Goal: Task Accomplishment & Management: Complete application form

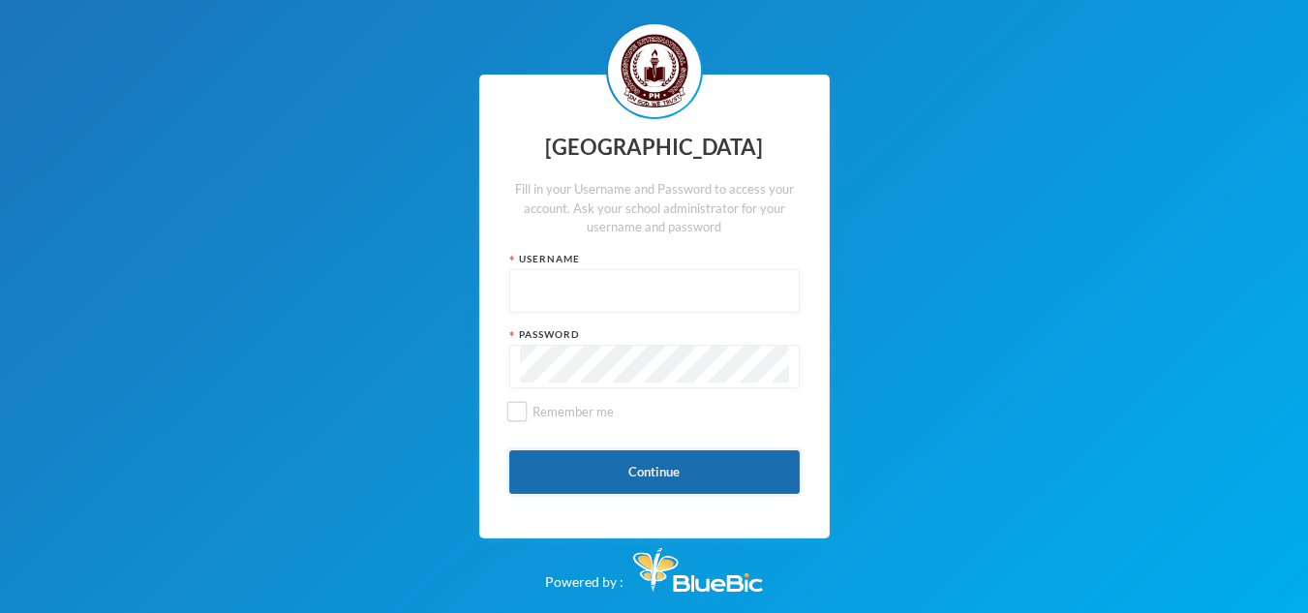
type input "3060"
click at [596, 482] on button "Continue" at bounding box center [654, 472] width 290 height 44
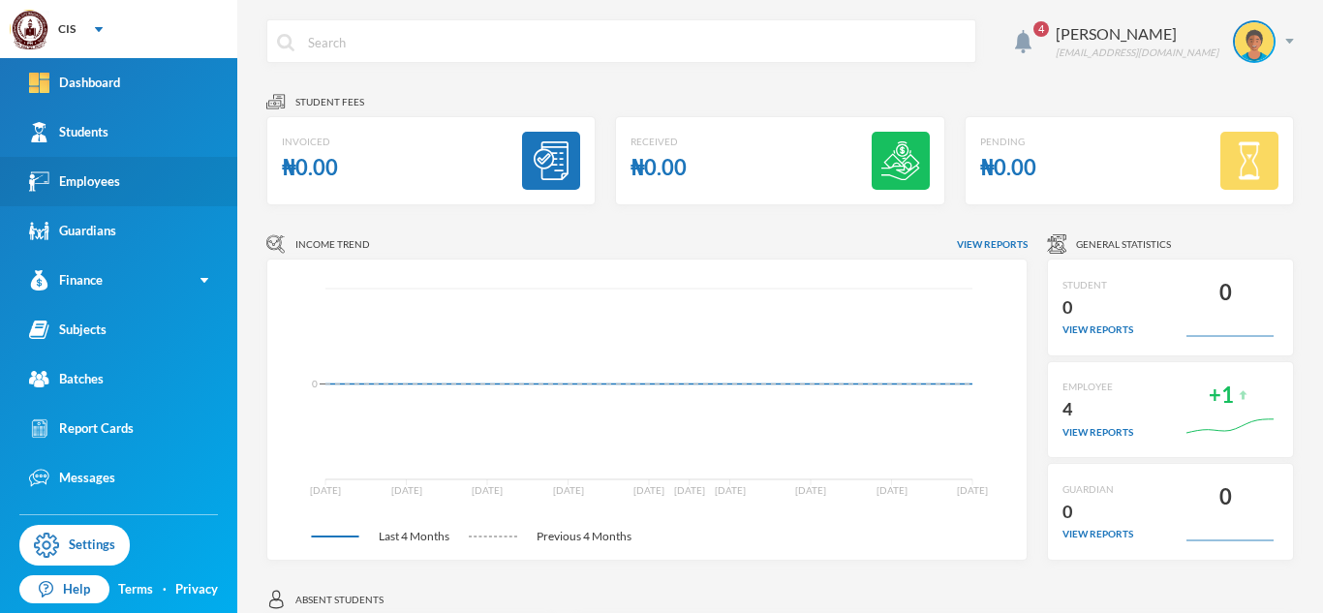
click at [109, 179] on div "Employees" at bounding box center [74, 181] width 91 height 20
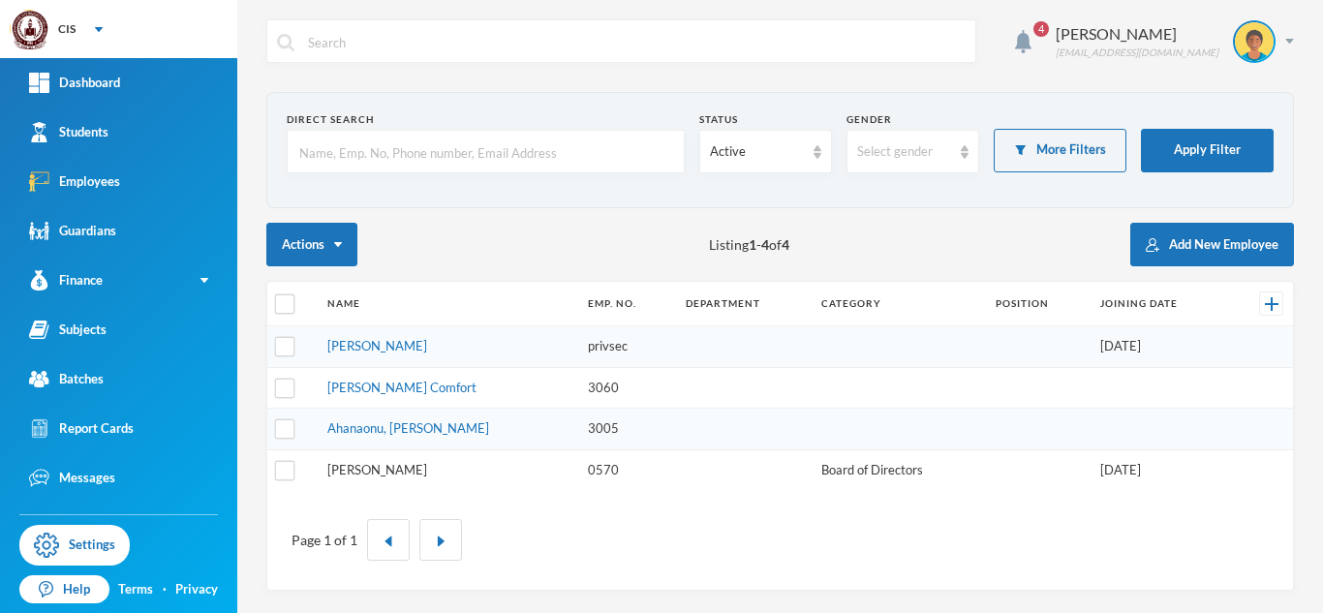
click at [346, 472] on link "[PERSON_NAME]" at bounding box center [377, 469] width 100 height 15
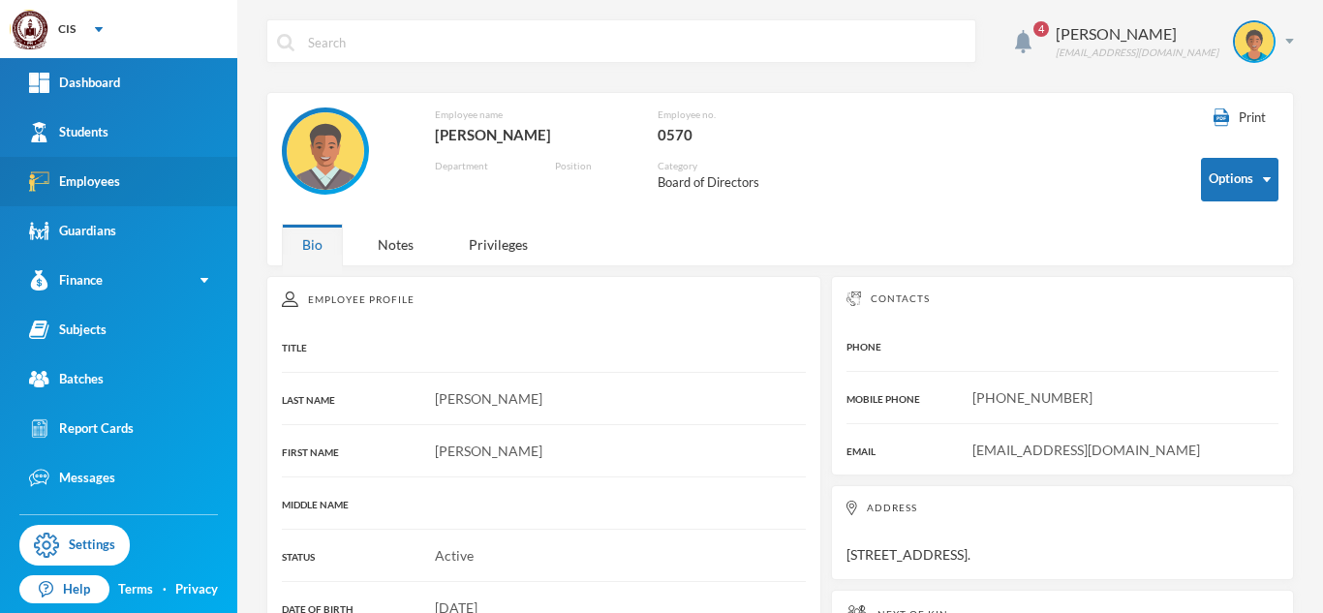
click at [118, 185] on div "Employees" at bounding box center [74, 181] width 91 height 20
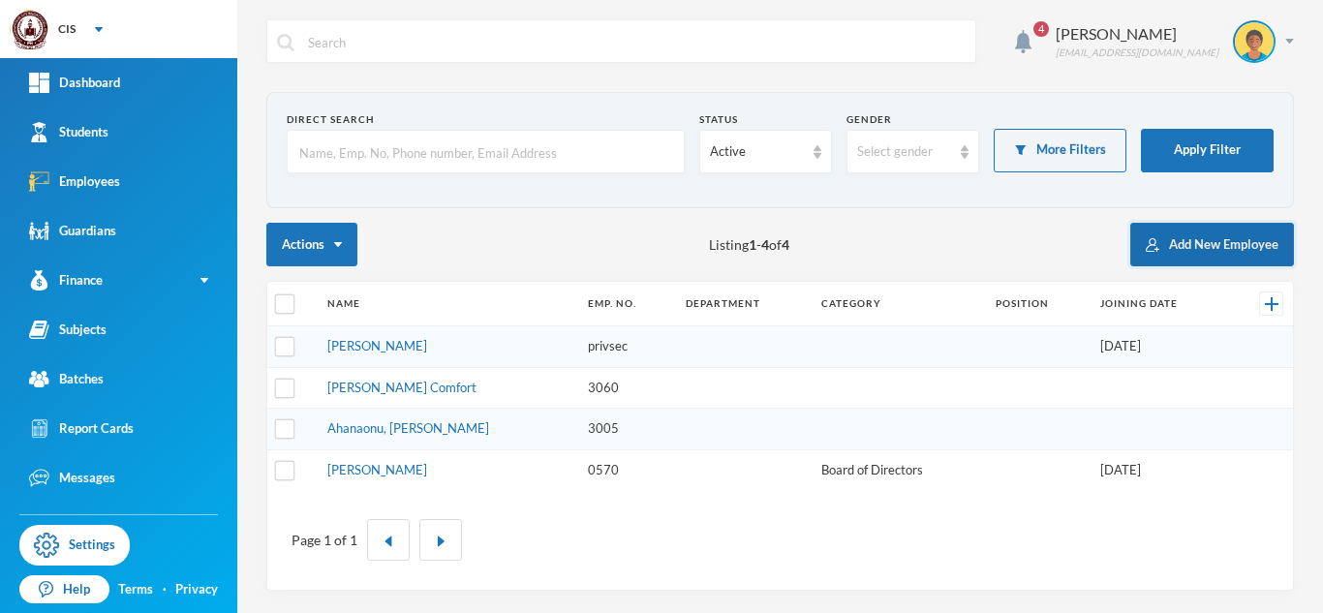
click at [1238, 244] on button "Add New Employee" at bounding box center [1212, 245] width 164 height 44
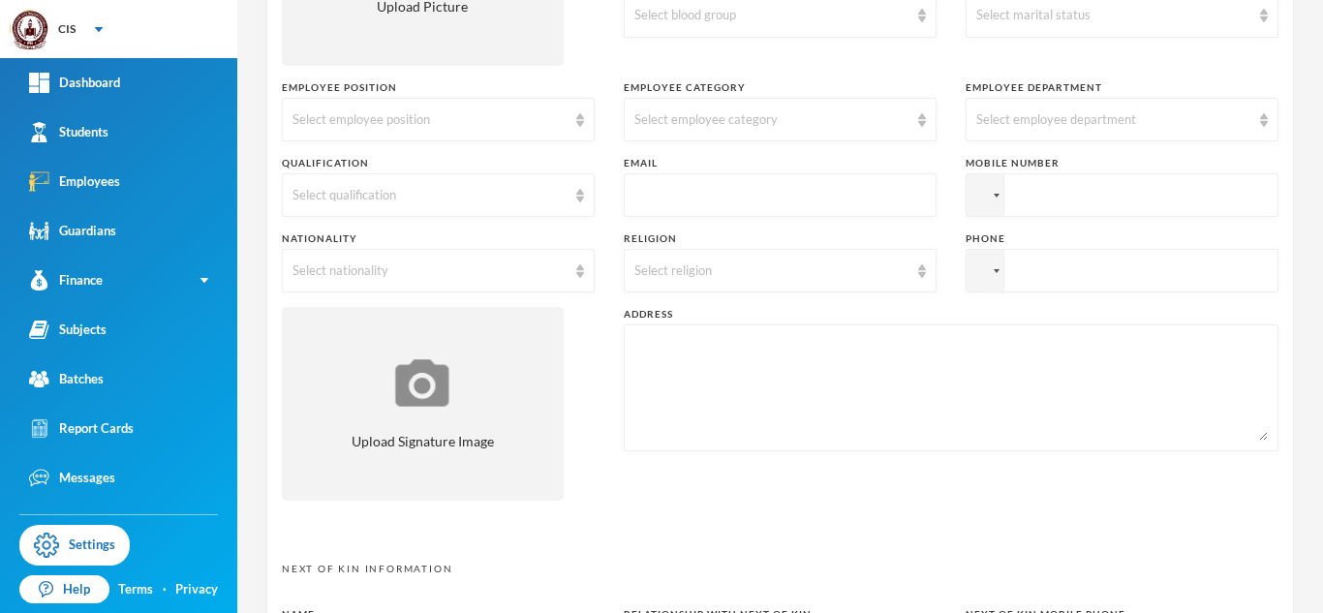
scroll to position [433, 0]
click at [563, 117] on div "Select employee position" at bounding box center [438, 117] width 313 height 44
click at [572, 125] on div "Select employee position" at bounding box center [438, 117] width 313 height 44
click at [403, 120] on div "Select employee position" at bounding box center [429, 116] width 274 height 19
click at [576, 118] on img at bounding box center [580, 117] width 8 height 14
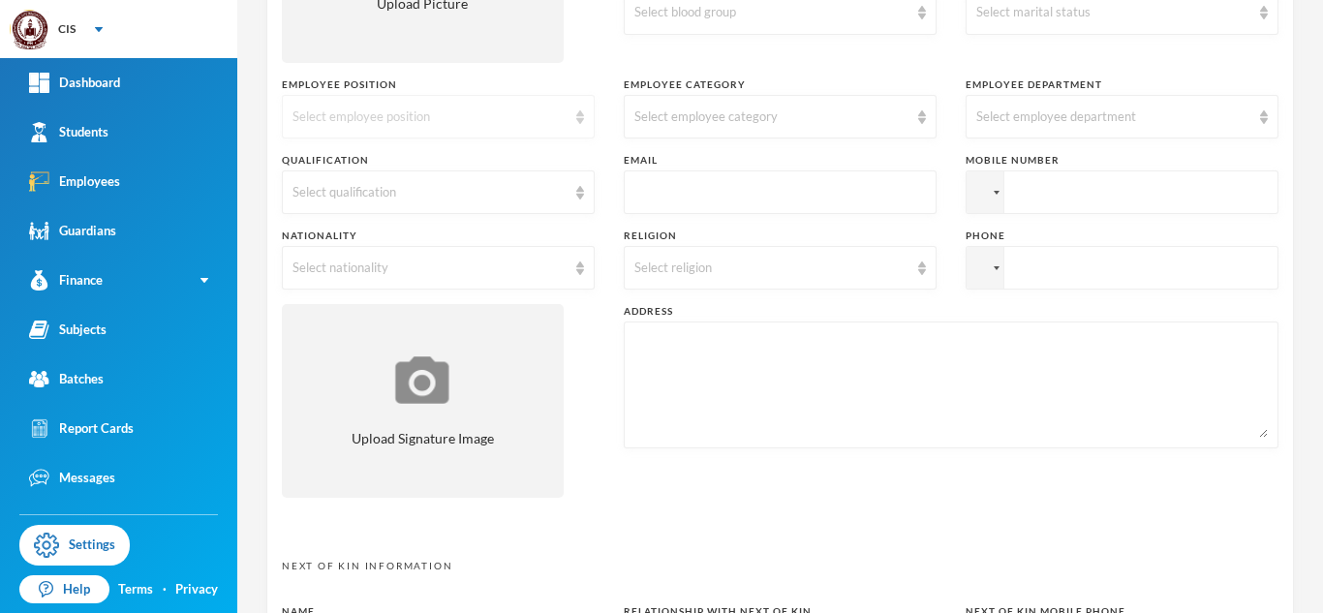
click at [576, 118] on img at bounding box center [580, 117] width 8 height 14
click at [898, 122] on div "Select employee category" at bounding box center [780, 117] width 313 height 44
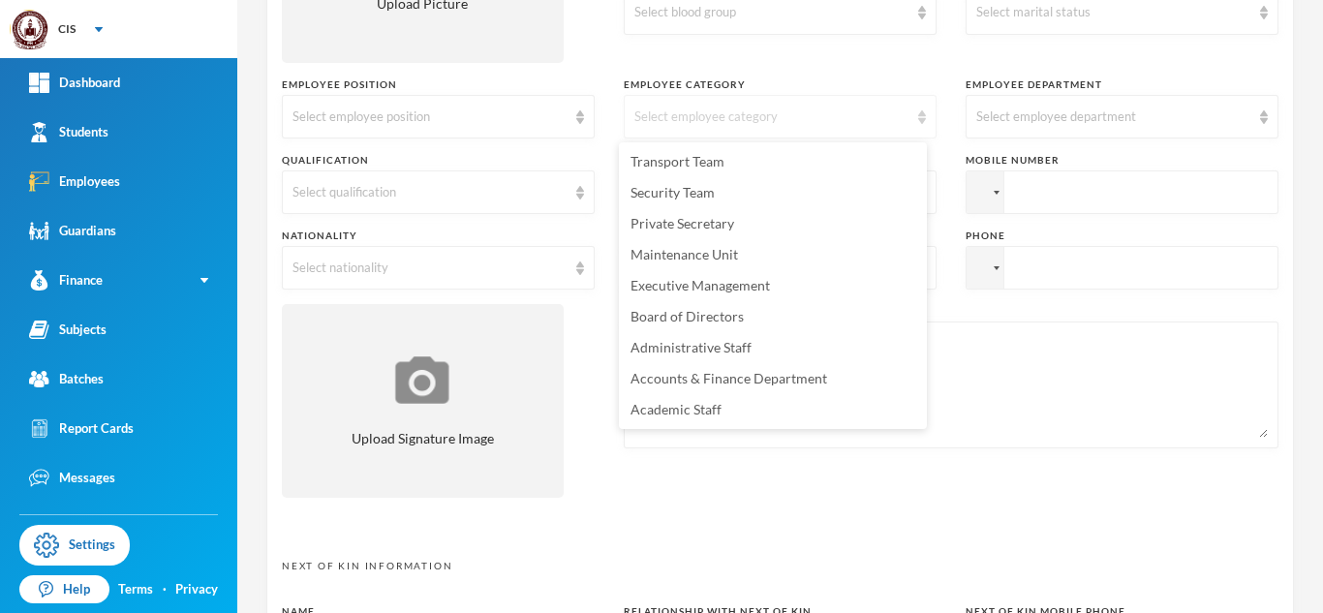
click at [898, 122] on div "Select employee category" at bounding box center [780, 117] width 313 height 44
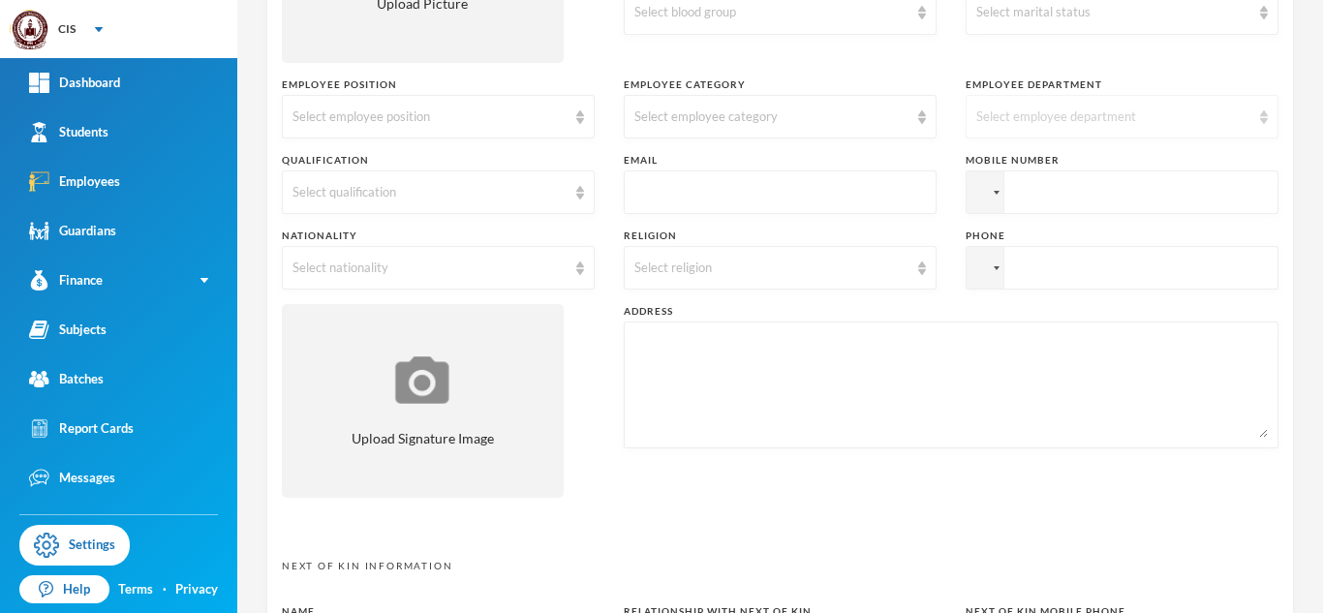
click at [1029, 122] on div "Select employee department" at bounding box center [1113, 116] width 274 height 19
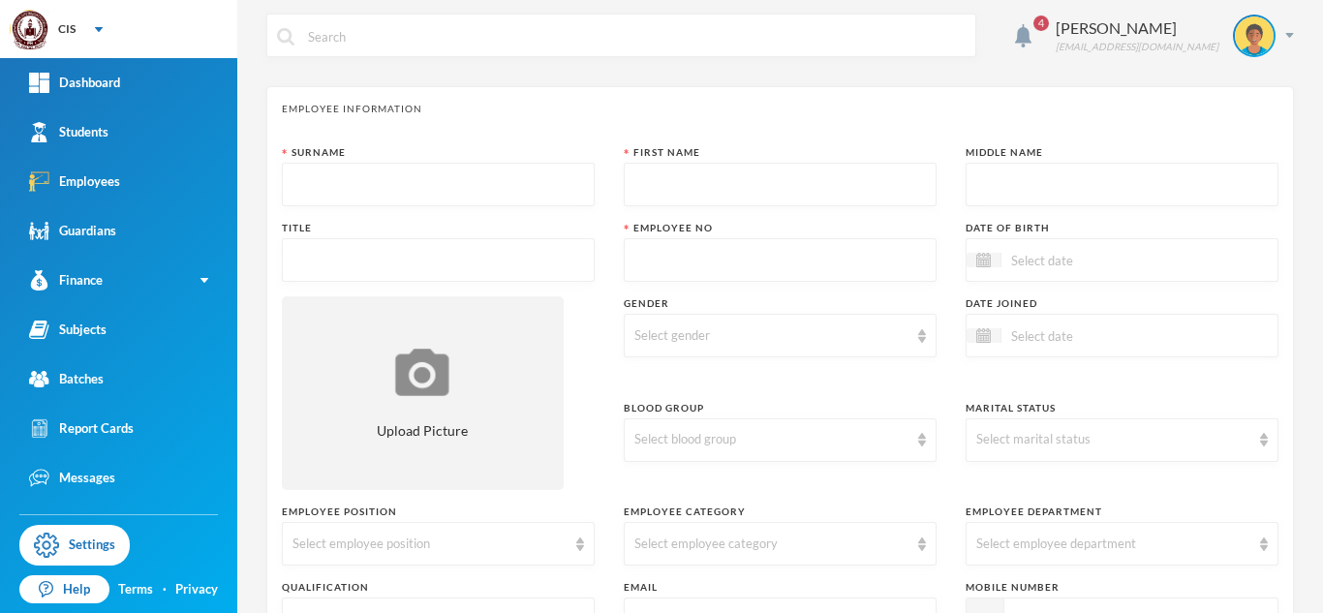
scroll to position [0, 0]
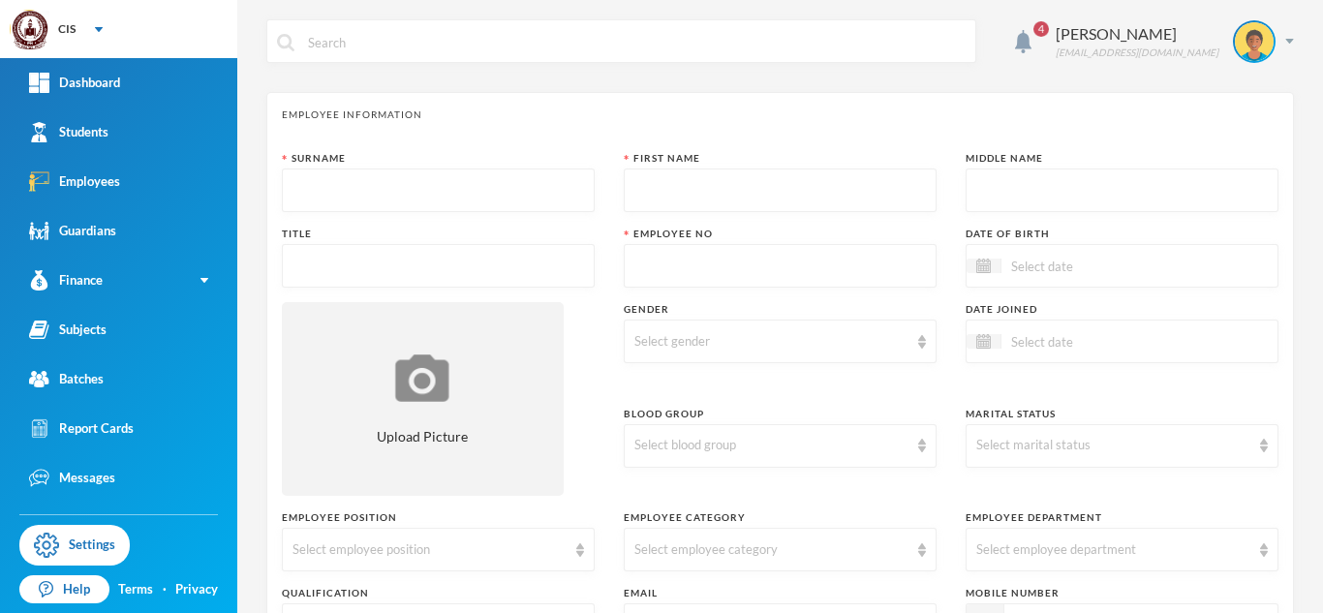
click at [452, 265] on input "text" at bounding box center [437, 267] width 291 height 44
click at [1031, 51] on img at bounding box center [1023, 41] width 16 height 23
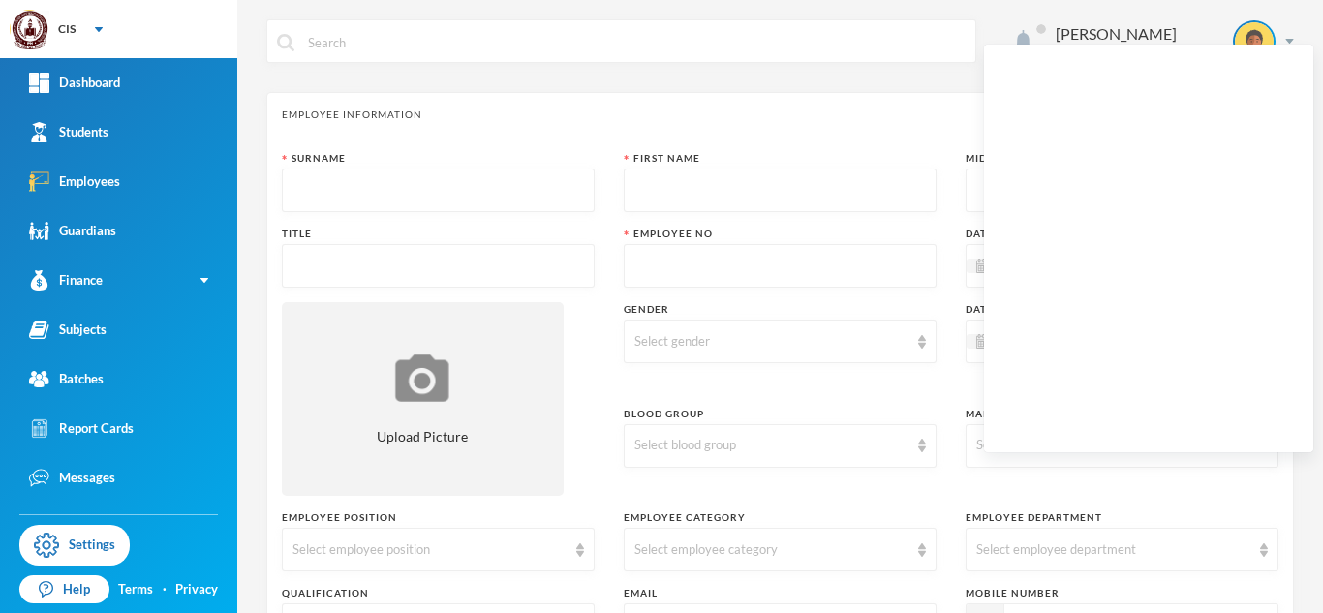
click at [1031, 37] on img at bounding box center [1023, 41] width 16 height 23
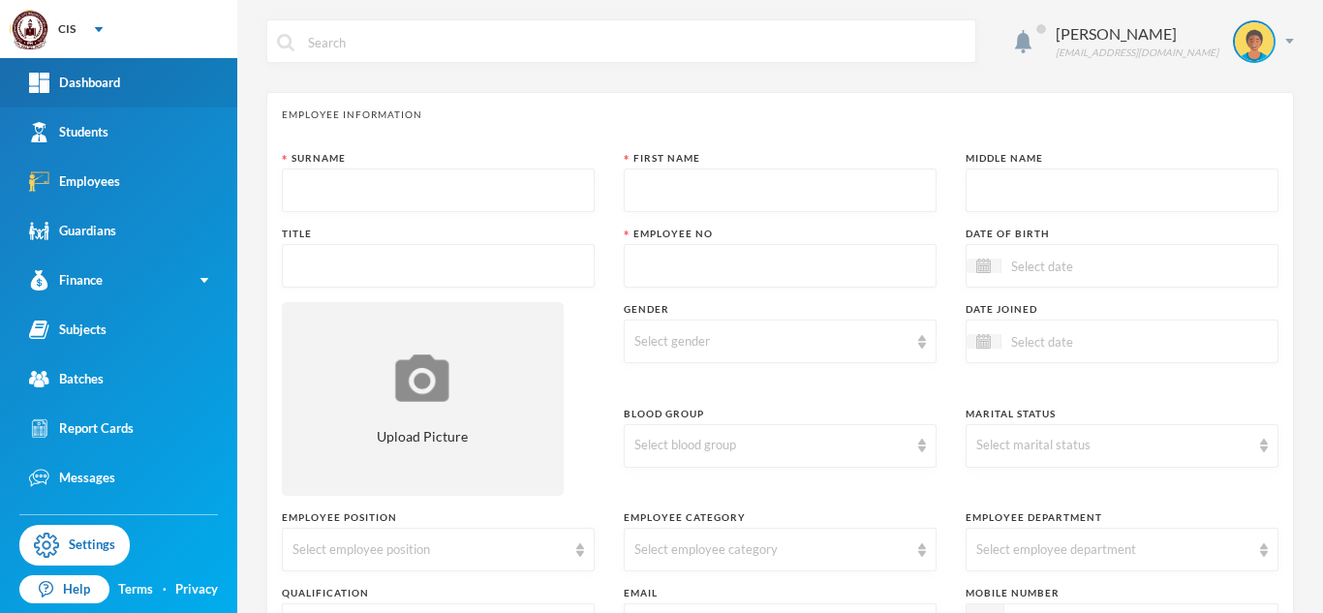
click at [81, 97] on link "Dashboard" at bounding box center [118, 82] width 237 height 49
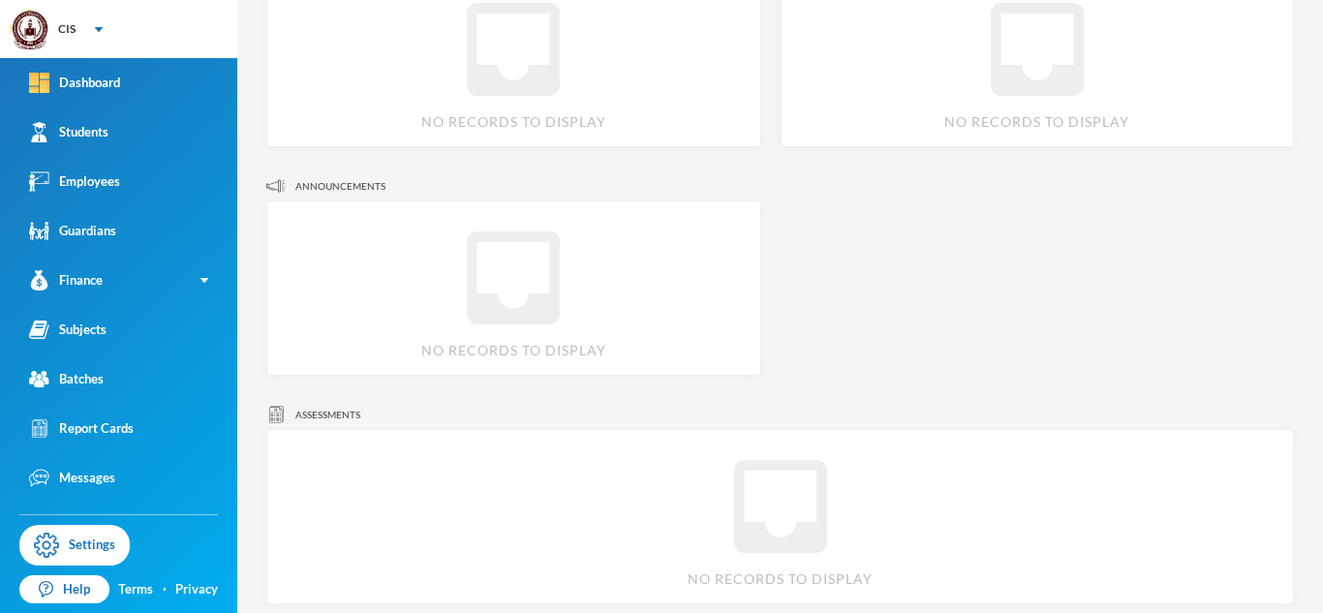
scroll to position [930, 0]
click at [475, 296] on icon "inbox" at bounding box center [513, 267] width 124 height 124
click at [498, 287] on icon "inbox" at bounding box center [513, 267] width 124 height 124
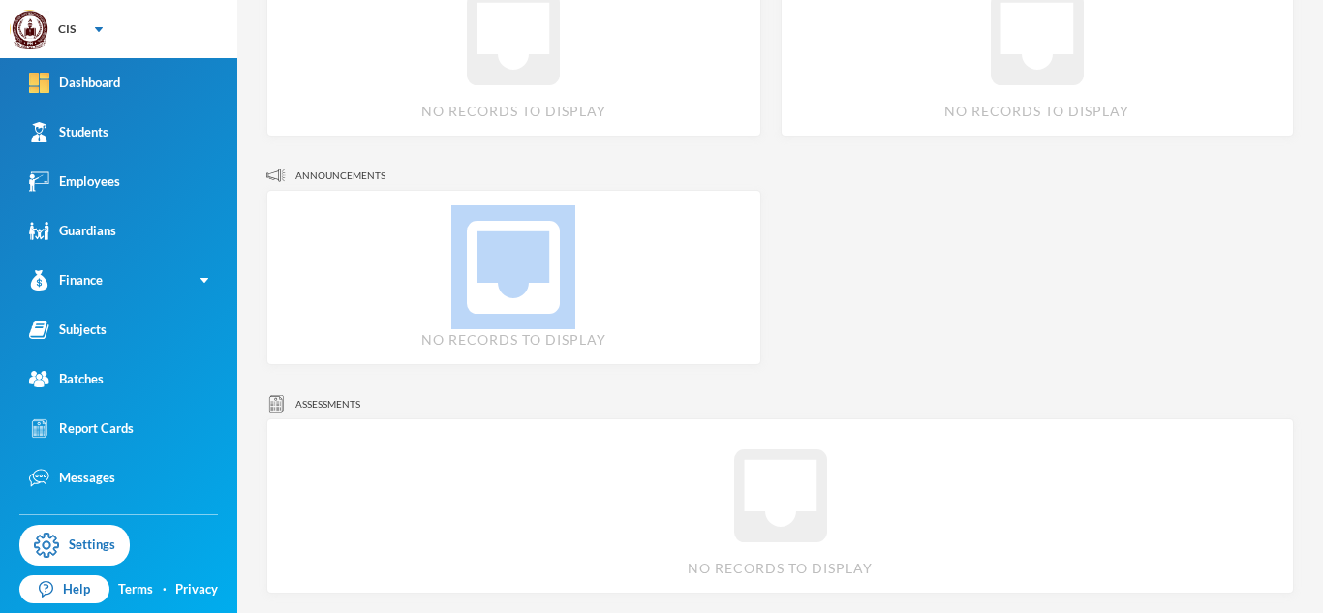
click at [498, 287] on icon "inbox" at bounding box center [513, 267] width 124 height 124
click at [502, 271] on icon "inbox" at bounding box center [513, 267] width 124 height 124
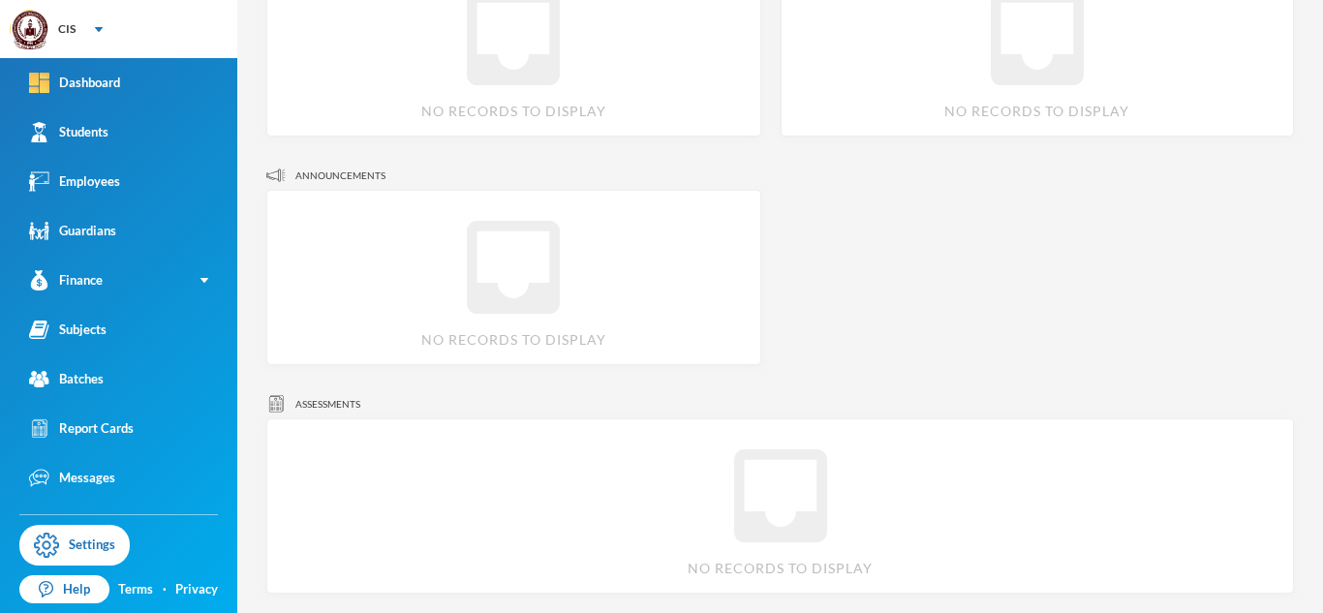
click at [502, 271] on icon "inbox" at bounding box center [513, 267] width 124 height 124
click at [115, 424] on div "Report Cards" at bounding box center [81, 428] width 105 height 20
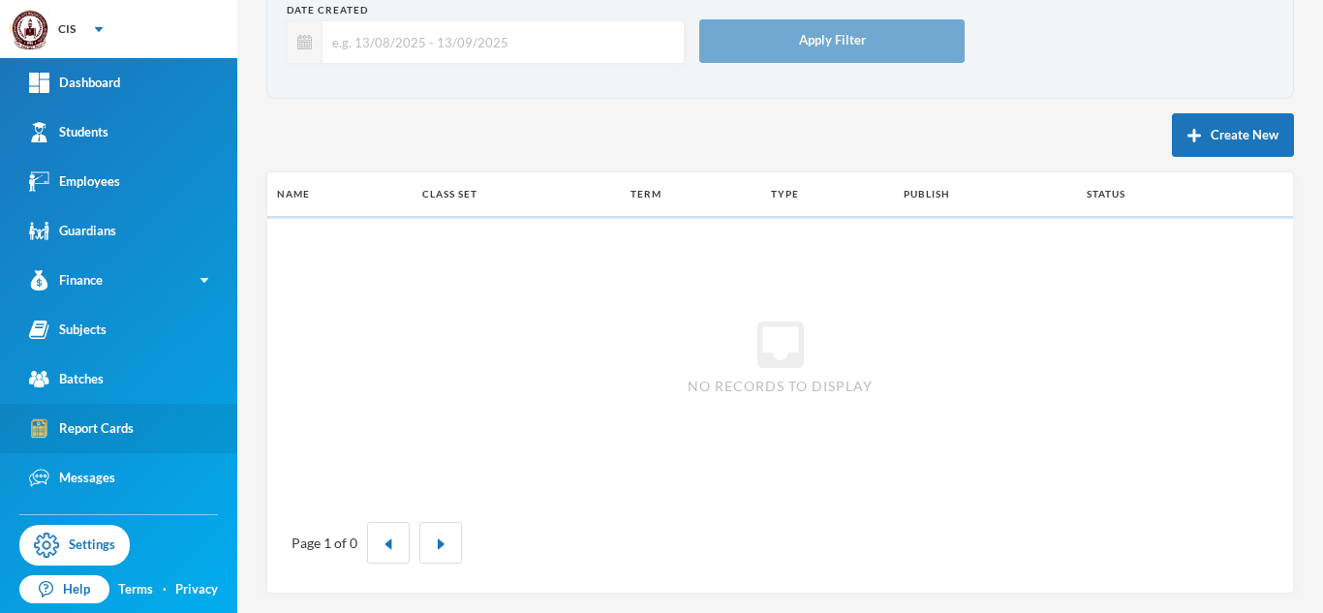
scroll to position [109, 0]
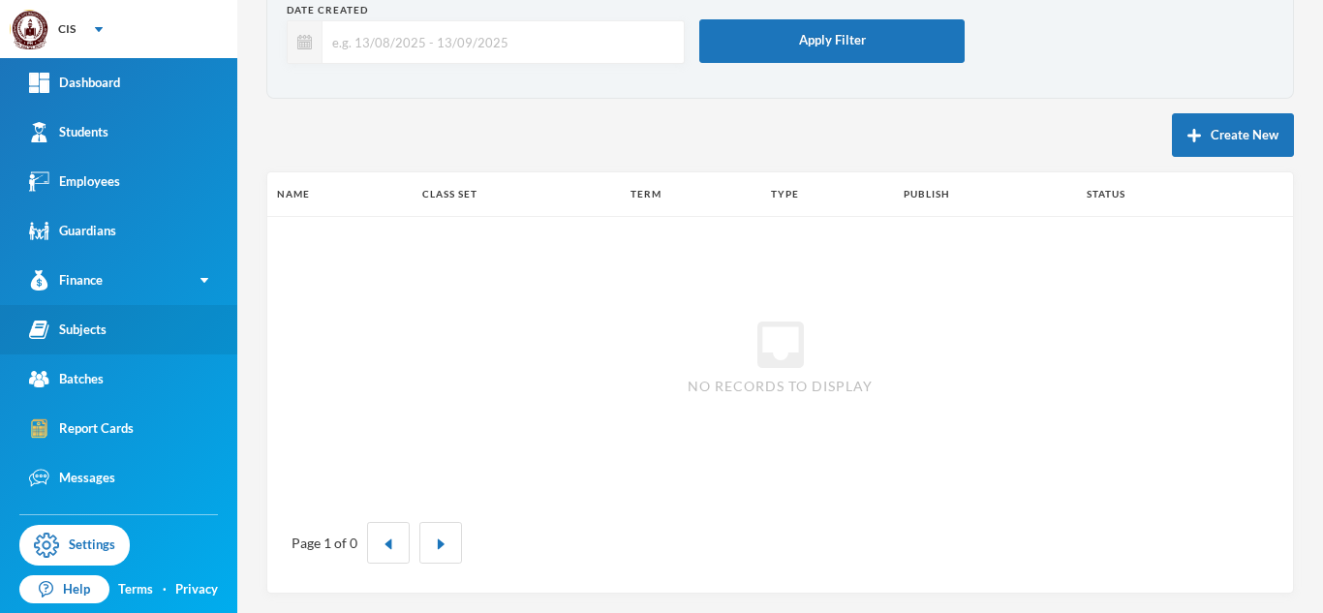
click at [100, 345] on link "Subjects" at bounding box center [118, 329] width 237 height 49
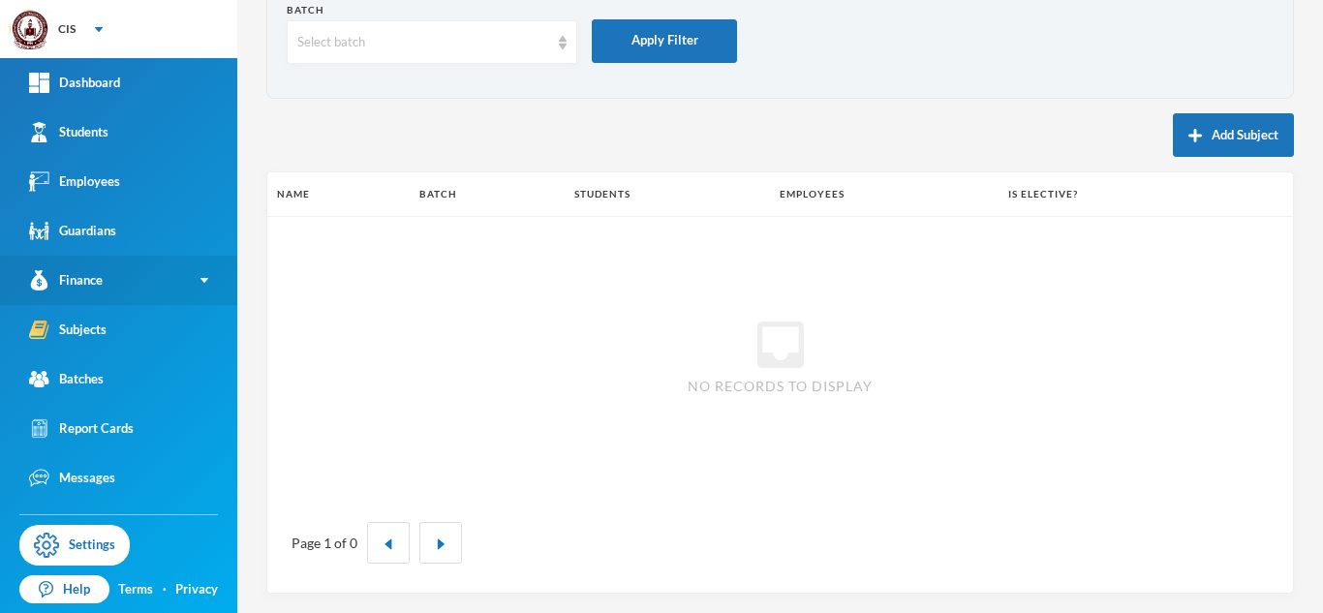
click at [102, 286] on div "Finance" at bounding box center [66, 280] width 74 height 20
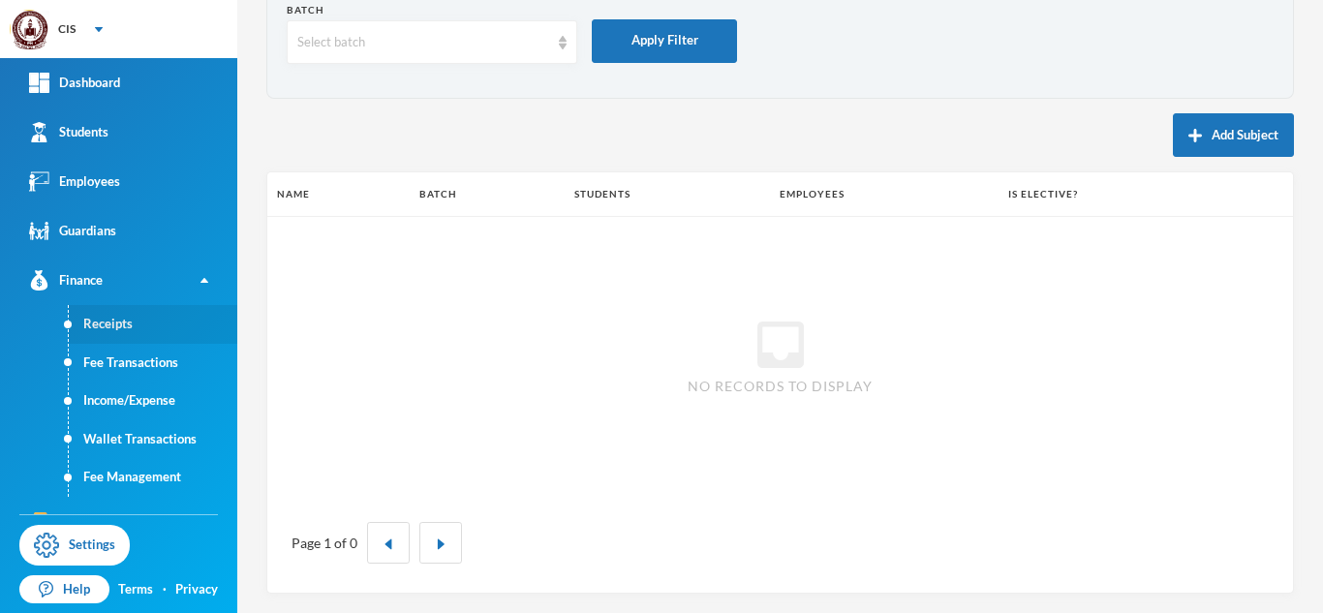
click at [103, 325] on link "Receipts" at bounding box center [153, 324] width 168 height 39
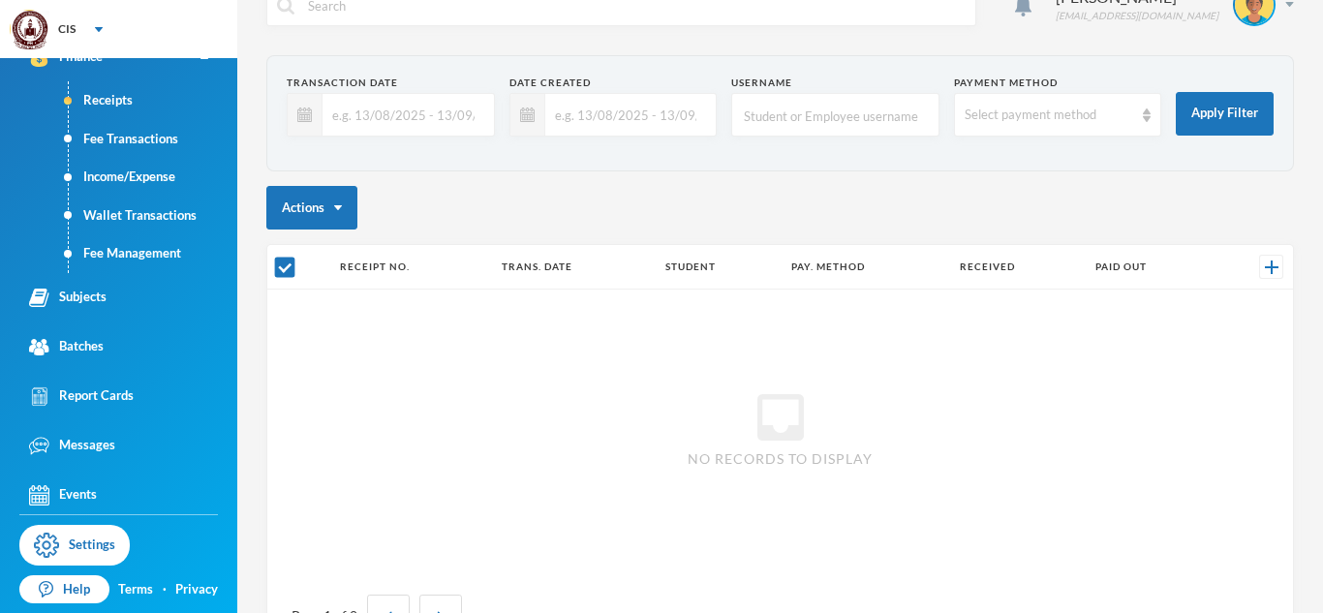
scroll to position [229, 0]
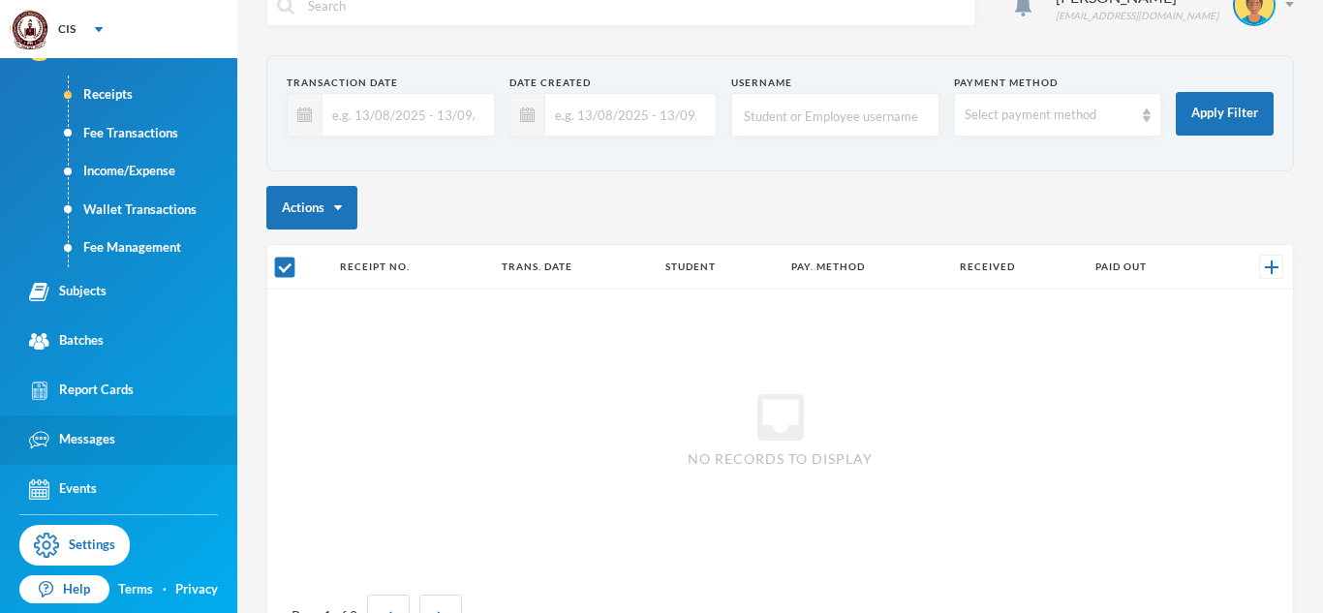
click at [162, 442] on link "Messages" at bounding box center [118, 439] width 237 height 49
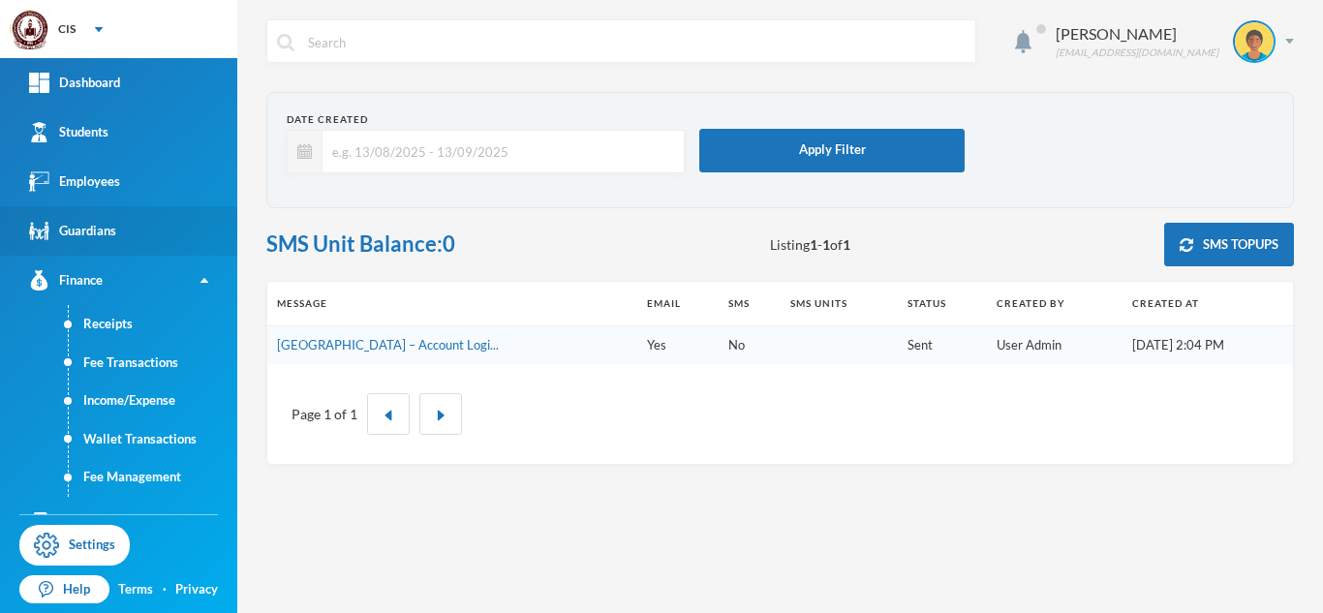
click at [132, 223] on link "Guardians" at bounding box center [118, 230] width 237 height 49
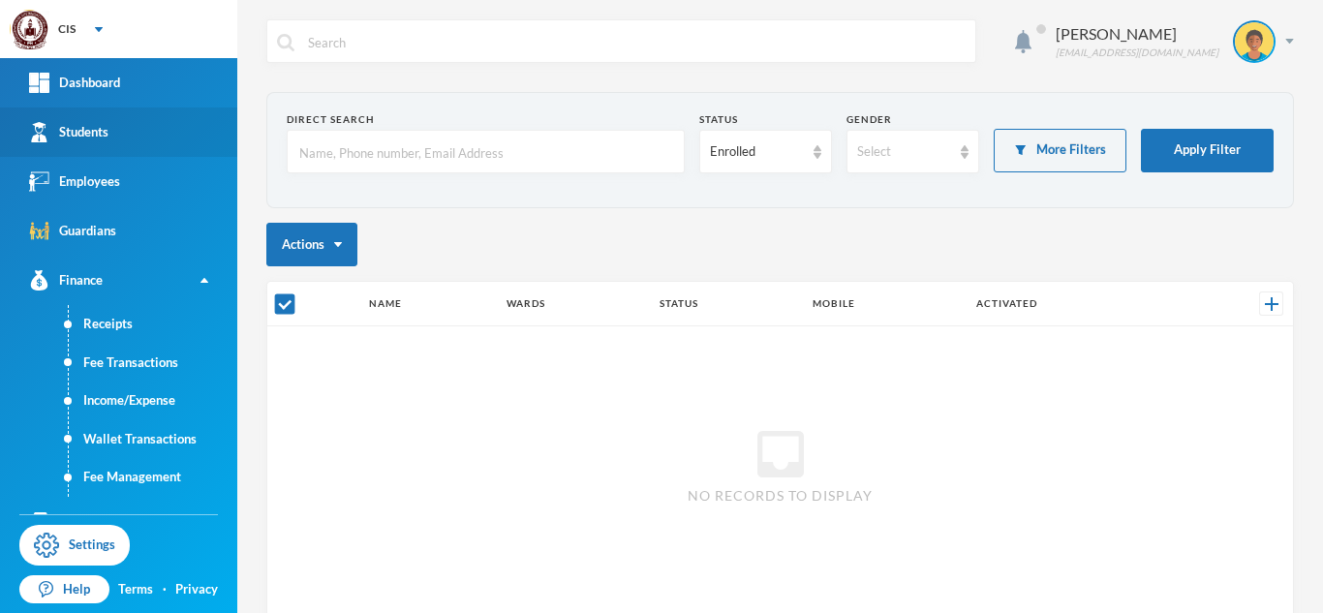
click at [84, 118] on link "Students" at bounding box center [118, 131] width 237 height 49
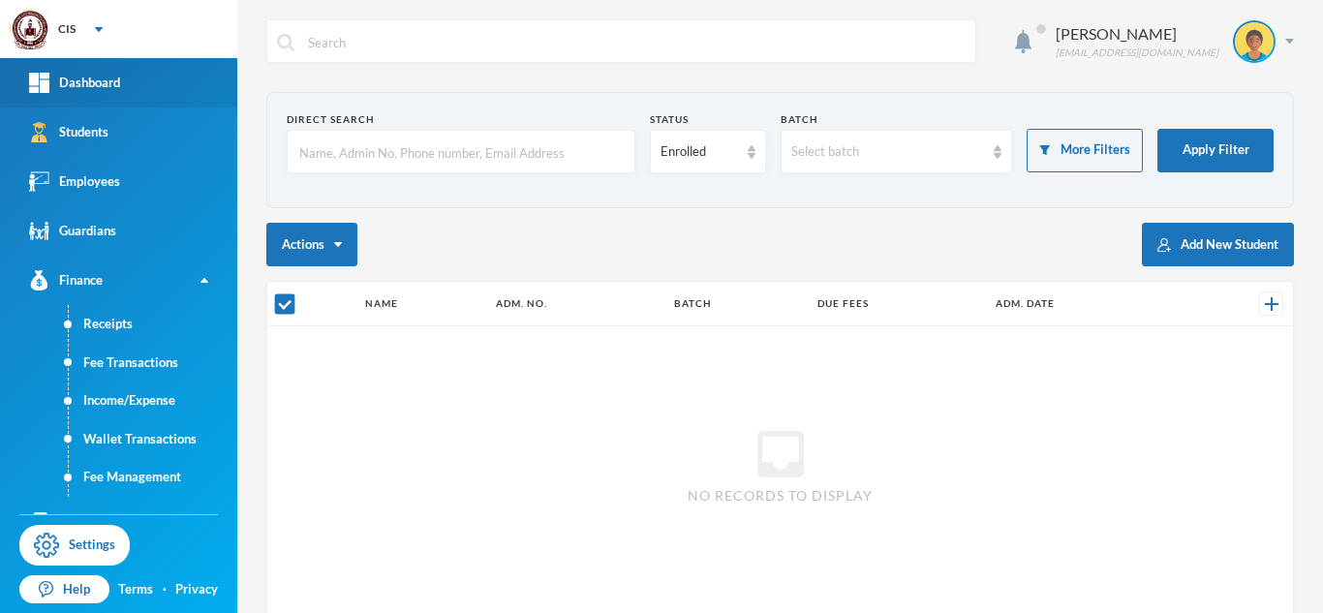
click at [85, 87] on div "Dashboard" at bounding box center [74, 83] width 91 height 20
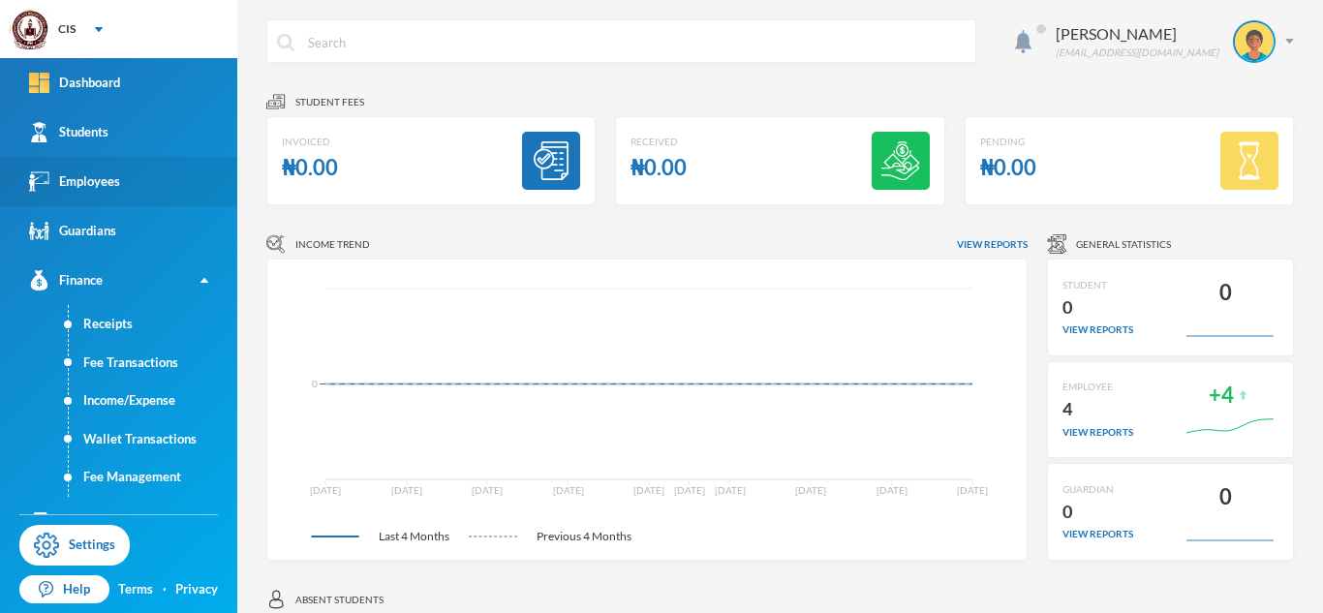
click at [94, 183] on div "Employees" at bounding box center [74, 181] width 91 height 20
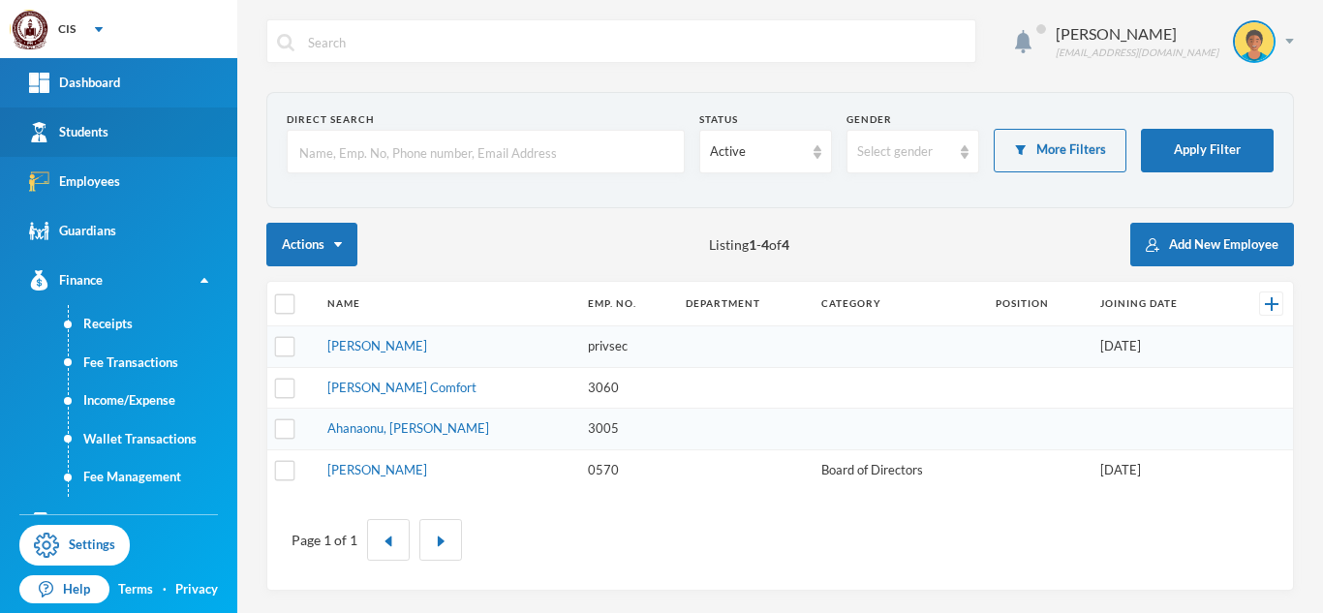
click at [69, 146] on link "Students" at bounding box center [118, 131] width 237 height 49
